Goal: Find specific page/section: Find specific page/section

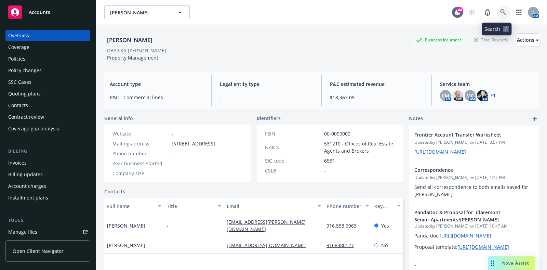
click at [500, 11] on link at bounding box center [504, 12] width 14 height 14
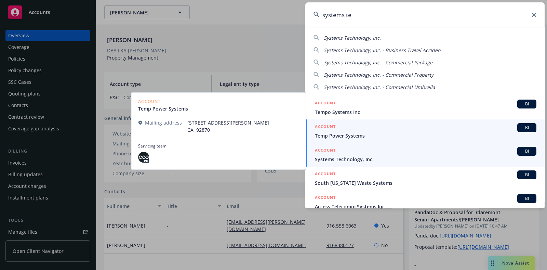
type input "systems te"
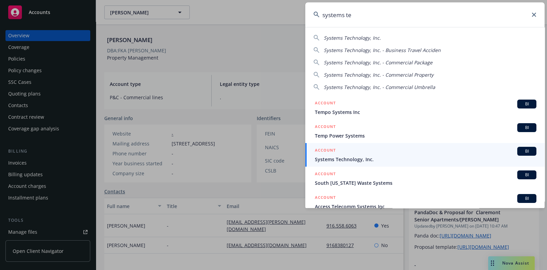
click at [363, 150] on div "ACCOUNT BI" at bounding box center [426, 151] width 222 height 9
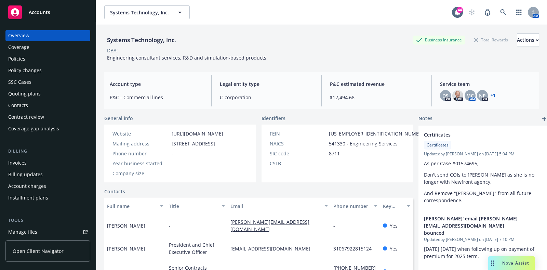
scroll to position [86, 0]
